Goal: Information Seeking & Learning: Find contact information

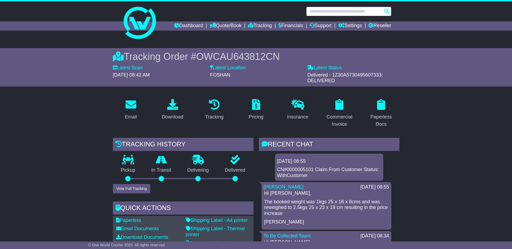
click at [374, 14] on input "text" at bounding box center [348, 11] width 85 height 9
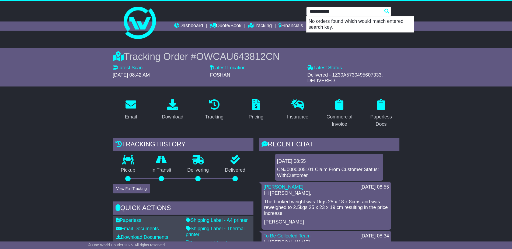
type input "**********"
click at [324, 11] on input "**********" at bounding box center [348, 11] width 85 height 9
click at [226, 24] on link "Quote/Book" at bounding box center [225, 26] width 32 height 9
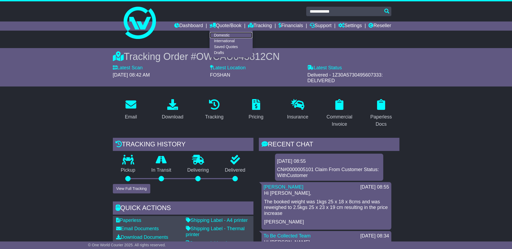
click at [223, 34] on link "Domestic" at bounding box center [231, 35] width 43 height 6
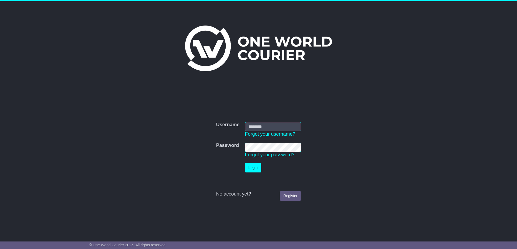
type input "**********"
click at [247, 170] on button "Login" at bounding box center [253, 167] width 16 height 9
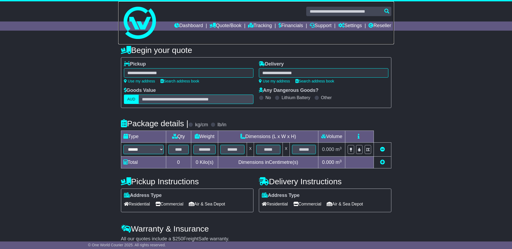
click at [329, 17] on link at bounding box center [256, 22] width 276 height 43
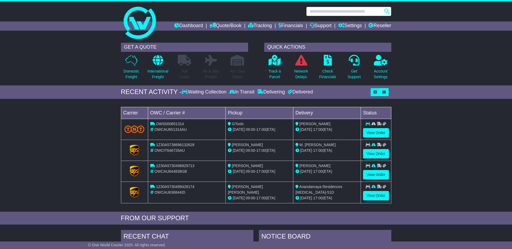
click at [348, 7] on input "text" at bounding box center [348, 11] width 85 height 9
paste input "**********"
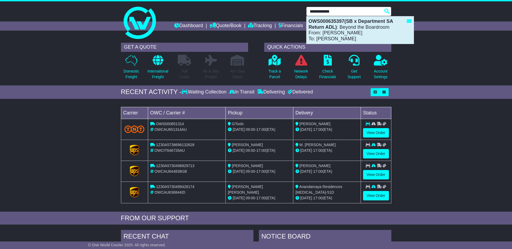
click at [338, 37] on div "OWS000635397(SB x Department SA Return ADL) : Beyond the Boardroom From: Andrew…" at bounding box center [359, 29] width 107 height 27
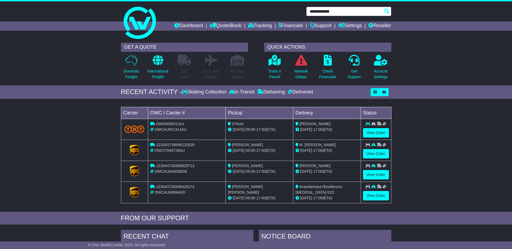
type input "**********"
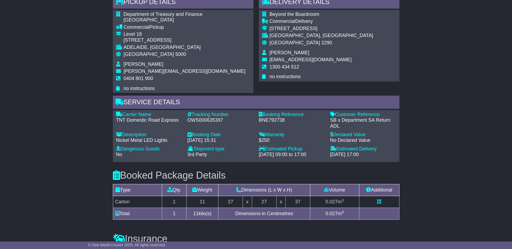
scroll to position [308, 0]
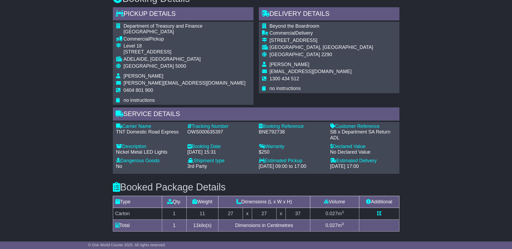
click at [199, 129] on div "OWS000635397" at bounding box center [220, 132] width 66 height 6
click at [200, 129] on div "OWS000635397" at bounding box center [220, 132] width 66 height 6
copy div "OWS000635397"
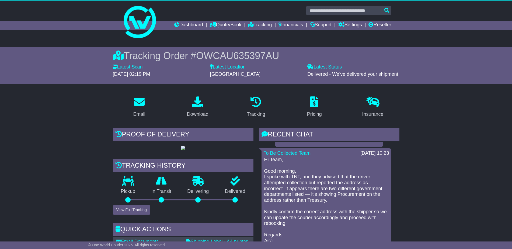
scroll to position [0, 0]
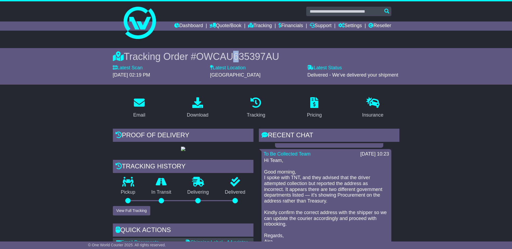
click at [234, 57] on span "OWCAU635397AU" at bounding box center [237, 56] width 83 height 11
click at [240, 55] on span "OWCAU635397AU" at bounding box center [237, 56] width 83 height 11
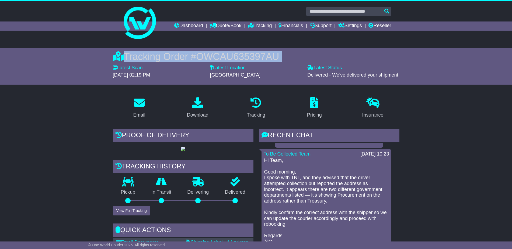
click at [240, 55] on span "OWCAU635397AU" at bounding box center [237, 56] width 83 height 11
drag, startPoint x: 240, startPoint y: 55, endPoint x: 266, endPoint y: 58, distance: 26.5
click at [263, 58] on span "OWCAU635397AU" at bounding box center [237, 56] width 83 height 11
click at [278, 56] on div "Tracking Order # OWCAU635397AU" at bounding box center [256, 57] width 286 height 12
drag, startPoint x: 277, startPoint y: 56, endPoint x: 224, endPoint y: 56, distance: 53.6
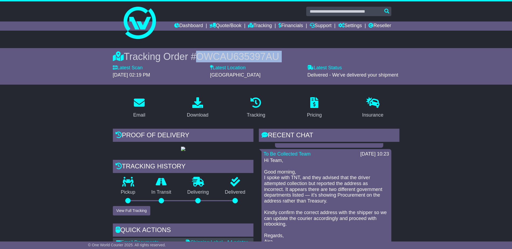
click at [224, 56] on div "Tracking Order # OWCAU635397AU" at bounding box center [256, 57] width 286 height 12
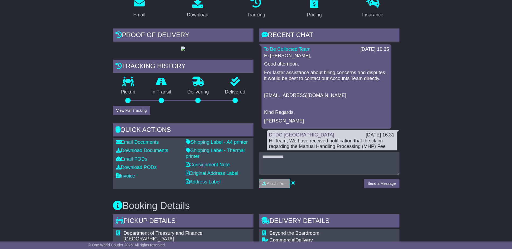
scroll to position [101, 0]
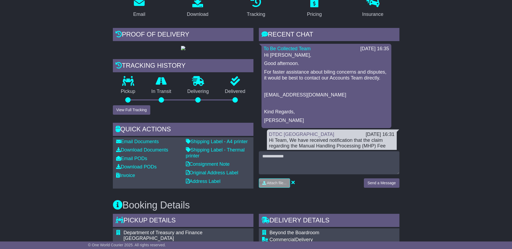
click at [309, 104] on div "Hi [PERSON_NAME], Good afternoon. For faster assistance about biling concerns a…" at bounding box center [325, 87] width 125 height 71
click at [309, 98] on p "[EMAIL_ADDRESS][DOMAIN_NAME]" at bounding box center [326, 95] width 124 height 6
drag, startPoint x: 309, startPoint y: 104, endPoint x: 311, endPoint y: 101, distance: 3.1
click at [310, 98] on p "[EMAIL_ADDRESS][DOMAIN_NAME]" at bounding box center [326, 95] width 124 height 6
click at [311, 98] on p "[EMAIL_ADDRESS][DOMAIN_NAME]" at bounding box center [326, 95] width 124 height 6
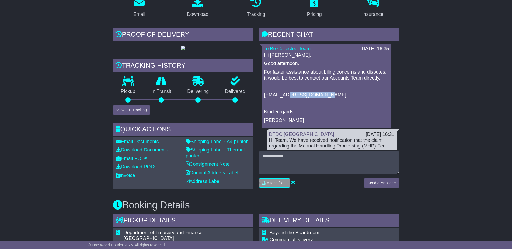
click at [311, 98] on p "[EMAIL_ADDRESS][DOMAIN_NAME]" at bounding box center [326, 95] width 124 height 6
drag, startPoint x: 311, startPoint y: 101, endPoint x: 323, endPoint y: 100, distance: 12.2
click at [318, 98] on p "[EMAIL_ADDRESS][DOMAIN_NAME]" at bounding box center [326, 95] width 124 height 6
click at [341, 98] on p "[EMAIL_ADDRESS][DOMAIN_NAME]" at bounding box center [326, 95] width 124 height 6
drag, startPoint x: 341, startPoint y: 101, endPoint x: 266, endPoint y: 100, distance: 75.1
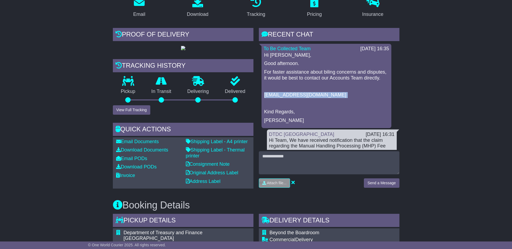
click at [266, 98] on p "[EMAIL_ADDRESS][DOMAIN_NAME]" at bounding box center [326, 95] width 124 height 6
copy div "[EMAIL_ADDRESS][DOMAIN_NAME]"
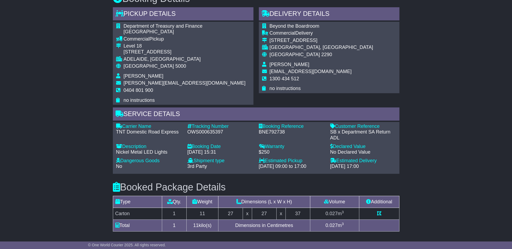
scroll to position [375, 0]
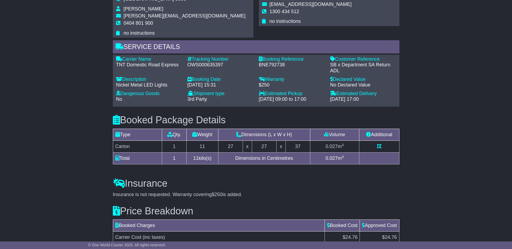
click at [314, 4] on span "[EMAIL_ADDRESS][DOMAIN_NAME]" at bounding box center [310, 4] width 82 height 5
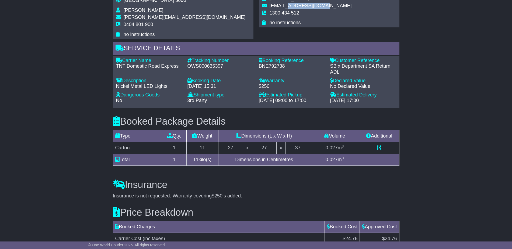
scroll to position [364, 0]
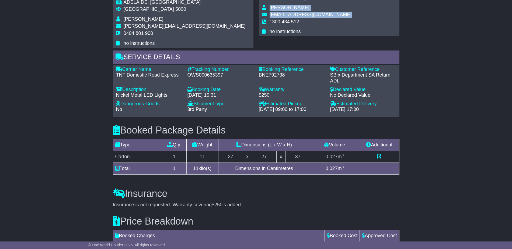
click at [314, 4] on tbody "Beyond the Boardroom Commercial Delivery [STREET_ADDRESS] [GEOGRAPHIC_DATA], [G…" at bounding box center [317, 0] width 111 height 68
drag, startPoint x: 314, startPoint y: 4, endPoint x: 307, endPoint y: 19, distance: 16.0
click at [307, 19] on td "[EMAIL_ADDRESS][DOMAIN_NAME]" at bounding box center [321, 15] width 104 height 7
click at [305, 16] on span "[EMAIL_ADDRESS][DOMAIN_NAME]" at bounding box center [310, 14] width 82 height 5
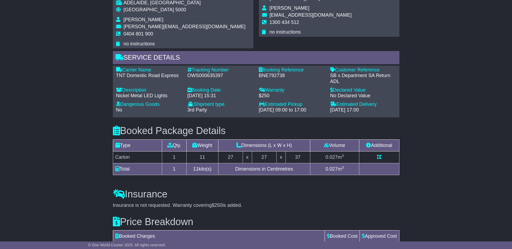
click at [329, 17] on span "[EMAIL_ADDRESS][DOMAIN_NAME]" at bounding box center [310, 14] width 82 height 5
drag, startPoint x: 330, startPoint y: 15, endPoint x: 291, endPoint y: 16, distance: 39.0
click at [291, 16] on div "Beyond the Boardroom Commercial Delivery [STREET_ADDRESS] [GEOGRAPHIC_DATA], [G…" at bounding box center [329, 1] width 140 height 72
drag, startPoint x: 291, startPoint y: 16, endPoint x: 288, endPoint y: 17, distance: 3.0
click at [288, 17] on span "[EMAIL_ADDRESS][DOMAIN_NAME]" at bounding box center [310, 14] width 82 height 5
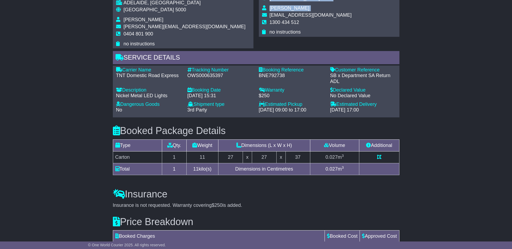
drag, startPoint x: 274, startPoint y: 16, endPoint x: 330, endPoint y: 15, distance: 56.5
click at [330, 15] on div "Beyond the Boardroom Commercial Delivery [STREET_ADDRESS] [GEOGRAPHIC_DATA], [G…" at bounding box center [329, 1] width 140 height 72
click at [317, 18] on td "[EMAIL_ADDRESS][DOMAIN_NAME]" at bounding box center [321, 15] width 104 height 7
drag, startPoint x: 329, startPoint y: 14, endPoint x: 269, endPoint y: 16, distance: 60.0
click at [269, 16] on span "[EMAIL_ADDRESS][DOMAIN_NAME]" at bounding box center [310, 14] width 82 height 5
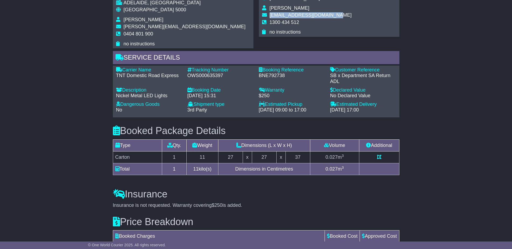
copy span "[EMAIL_ADDRESS][DOMAIN_NAME]"
click at [151, 93] on div "Nickel Metal LED Lights" at bounding box center [149, 96] width 66 height 6
click at [152, 93] on div "Nickel Metal LED Lights" at bounding box center [149, 96] width 66 height 6
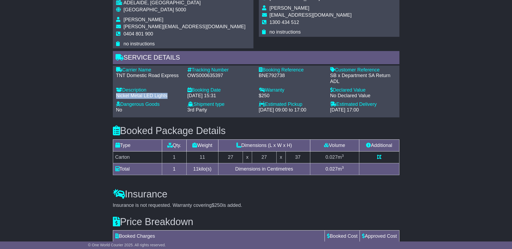
copy div "Nickel Metal LED Lights"
